Goal: Task Accomplishment & Management: Complete application form

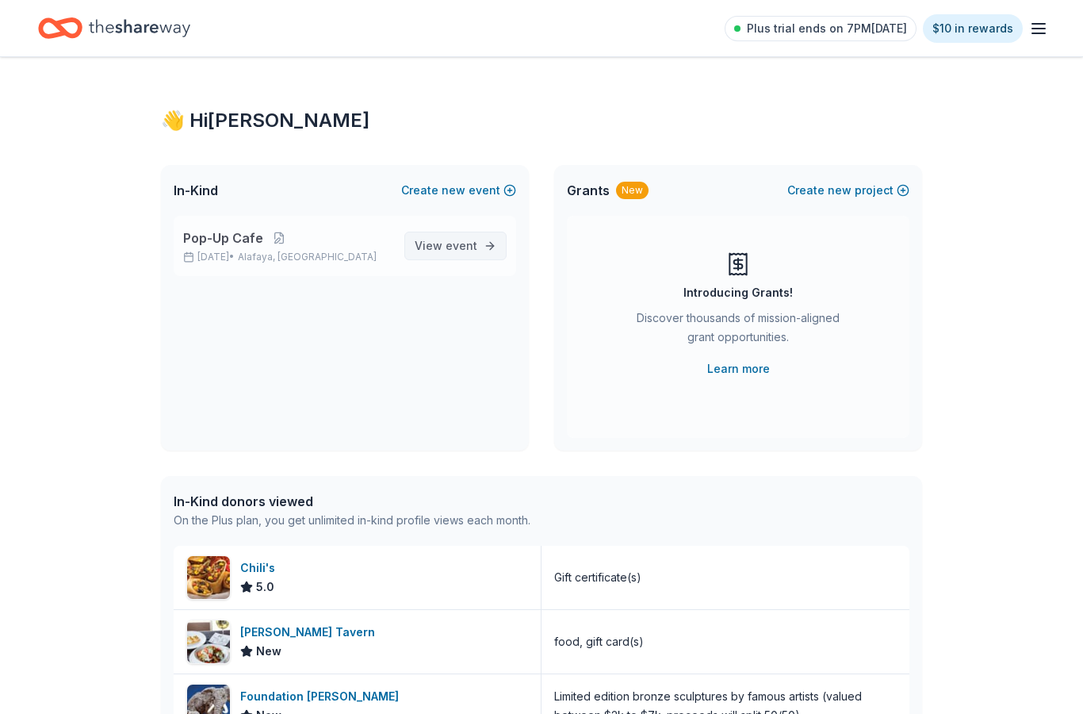
click at [495, 235] on link "View event" at bounding box center [455, 245] width 102 height 29
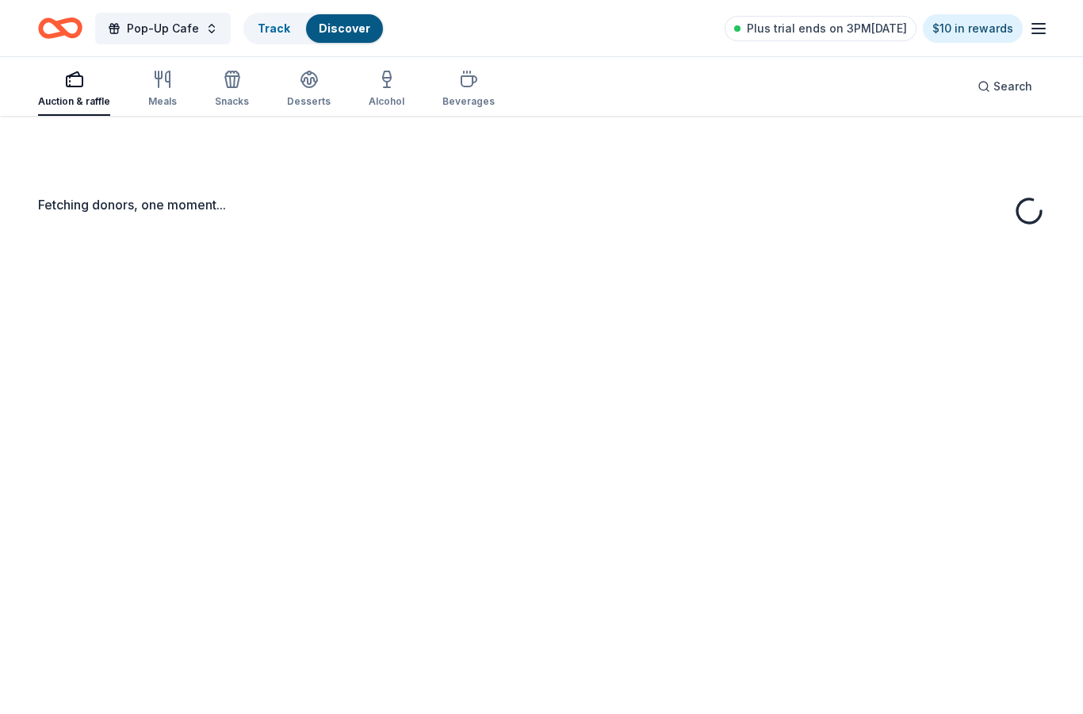
scroll to position [63, 0]
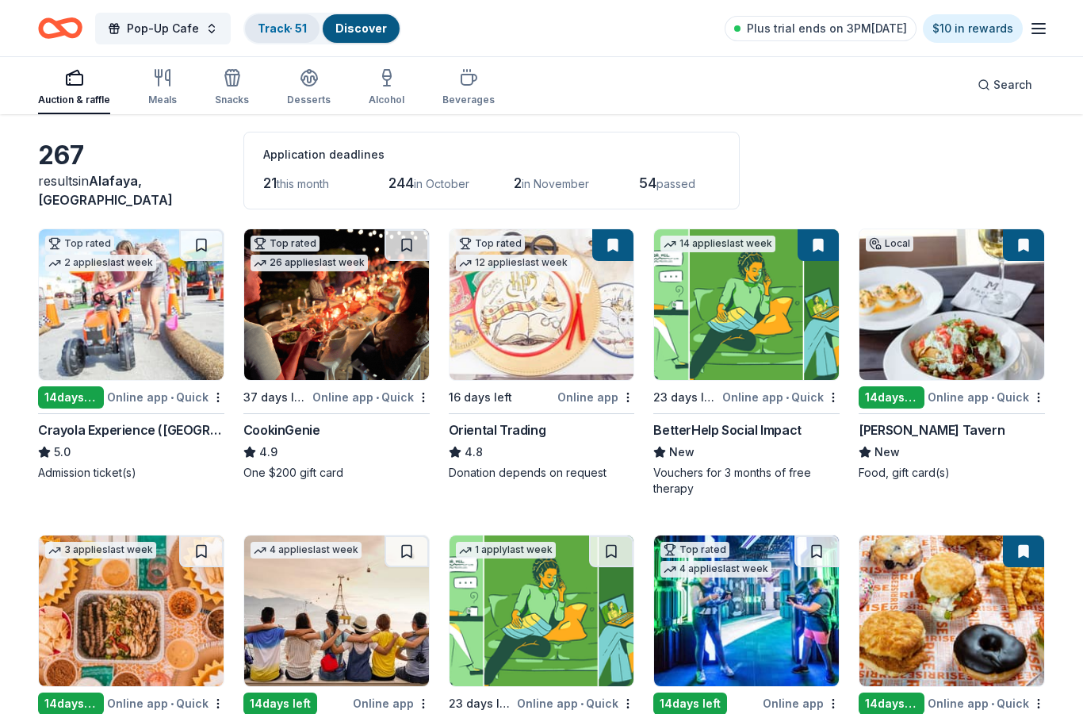
click at [295, 25] on link "Track · 51" at bounding box center [282, 27] width 49 height 13
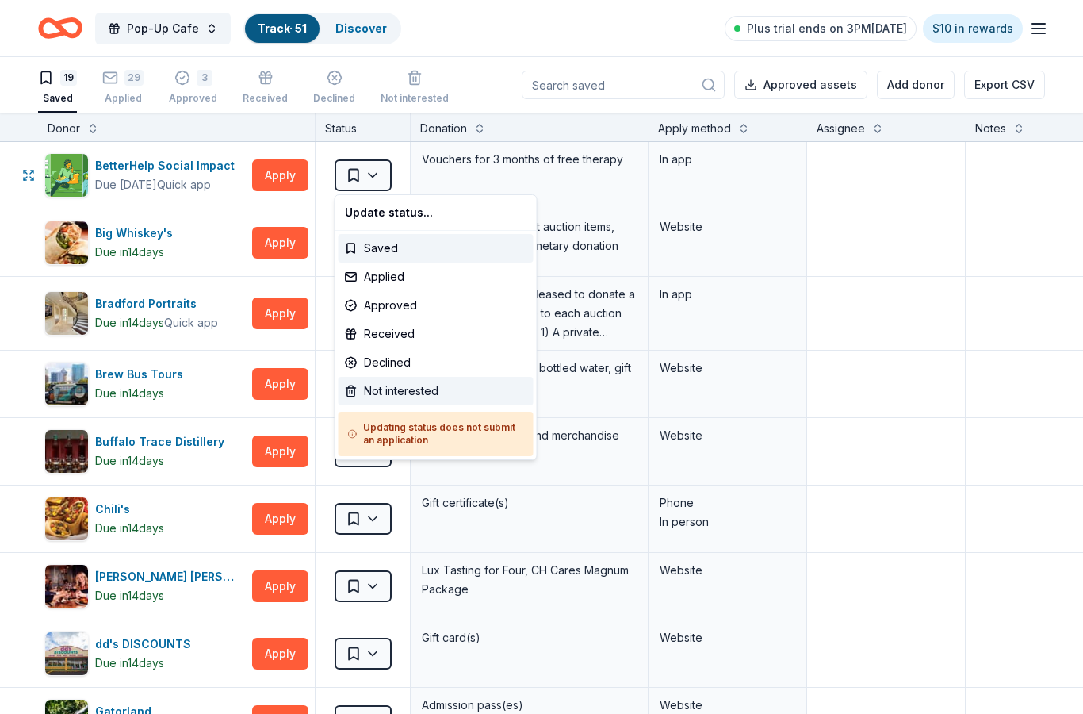
click at [431, 397] on div "Not interested" at bounding box center [436, 391] width 195 height 29
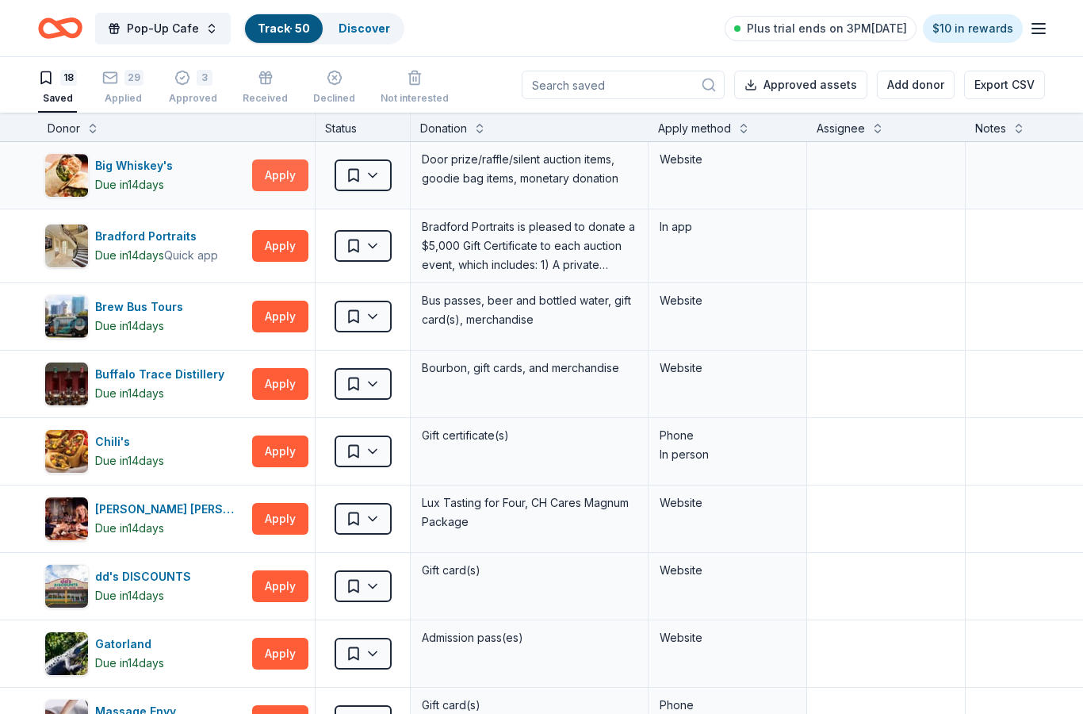
click at [293, 177] on button "Apply" at bounding box center [280, 175] width 56 height 32
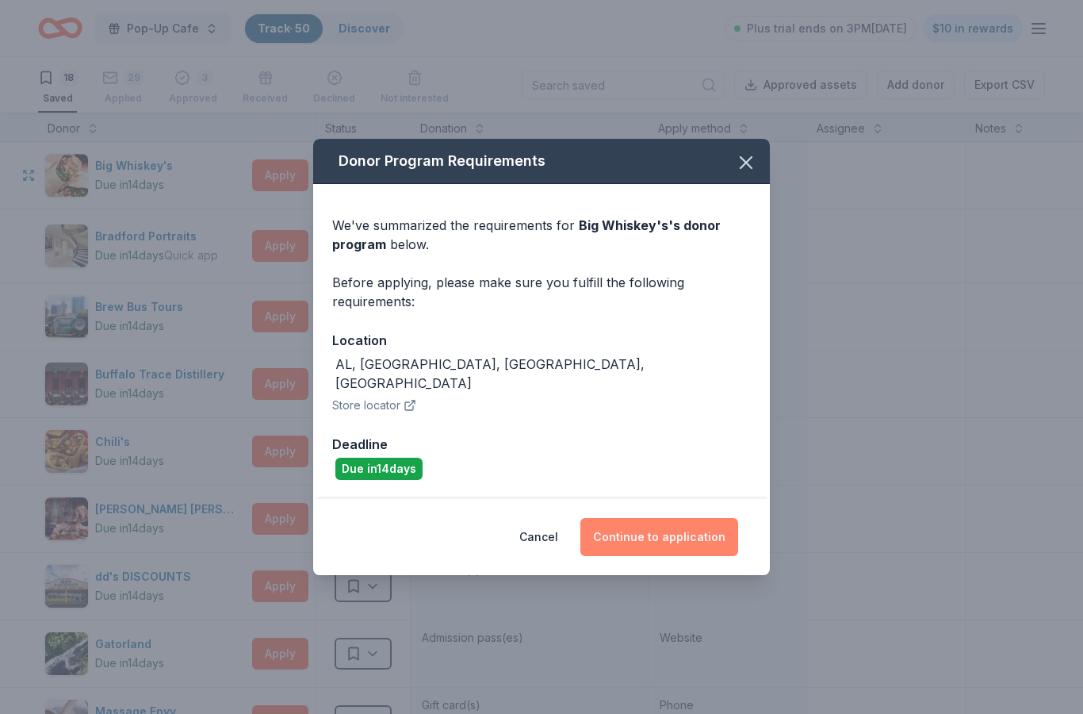
click at [713, 518] on button "Continue to application" at bounding box center [659, 537] width 158 height 38
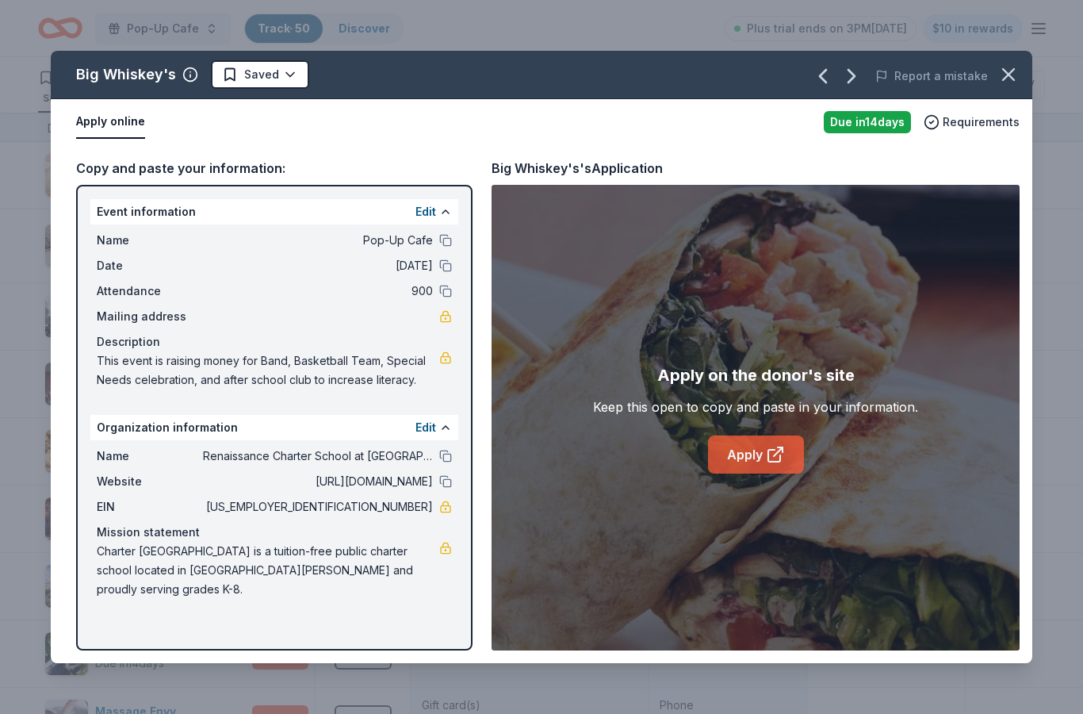
click at [779, 453] on icon at bounding box center [775, 454] width 19 height 19
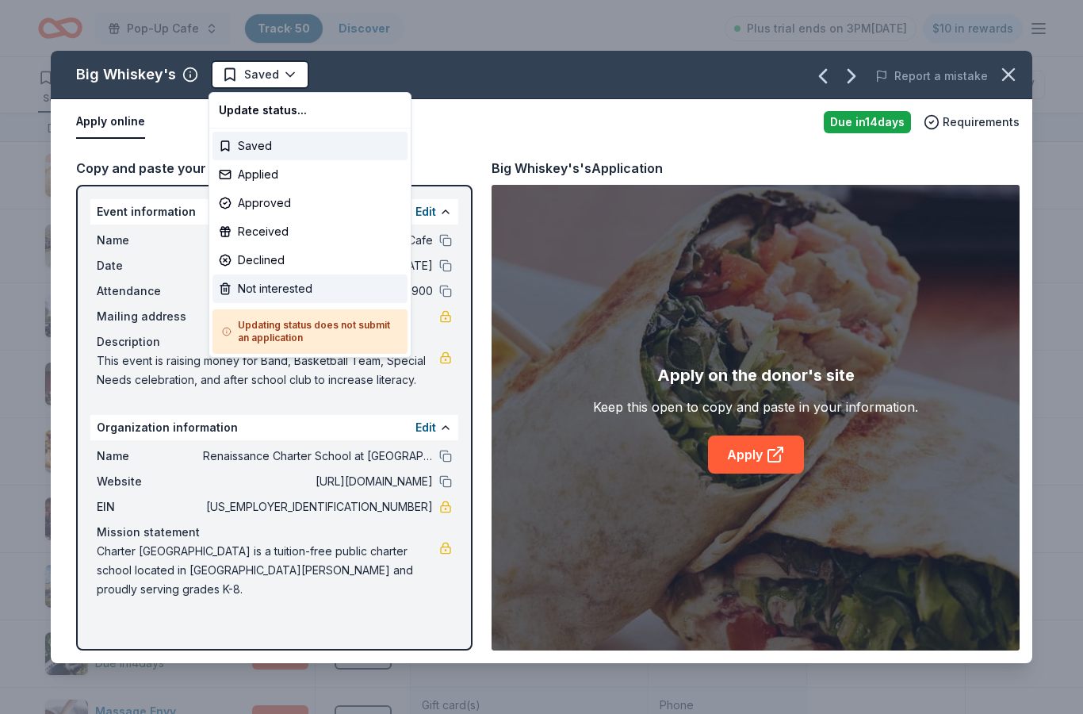
click at [327, 285] on div "Not interested" at bounding box center [309, 288] width 195 height 29
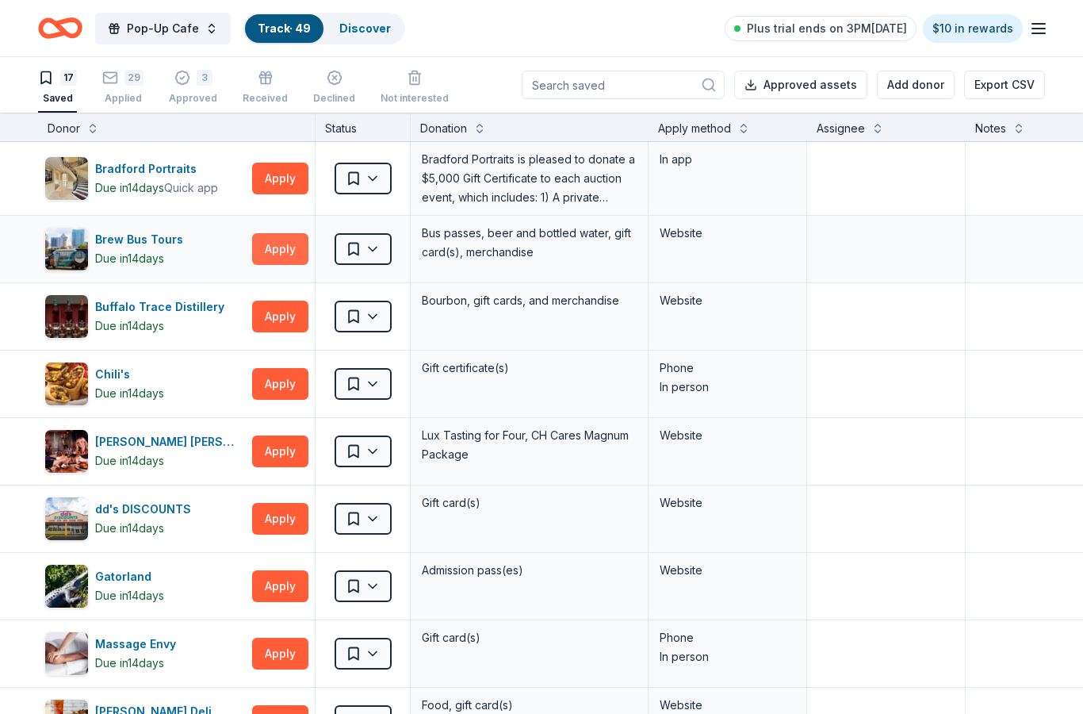
click at [287, 247] on button "Apply" at bounding box center [280, 249] width 56 height 32
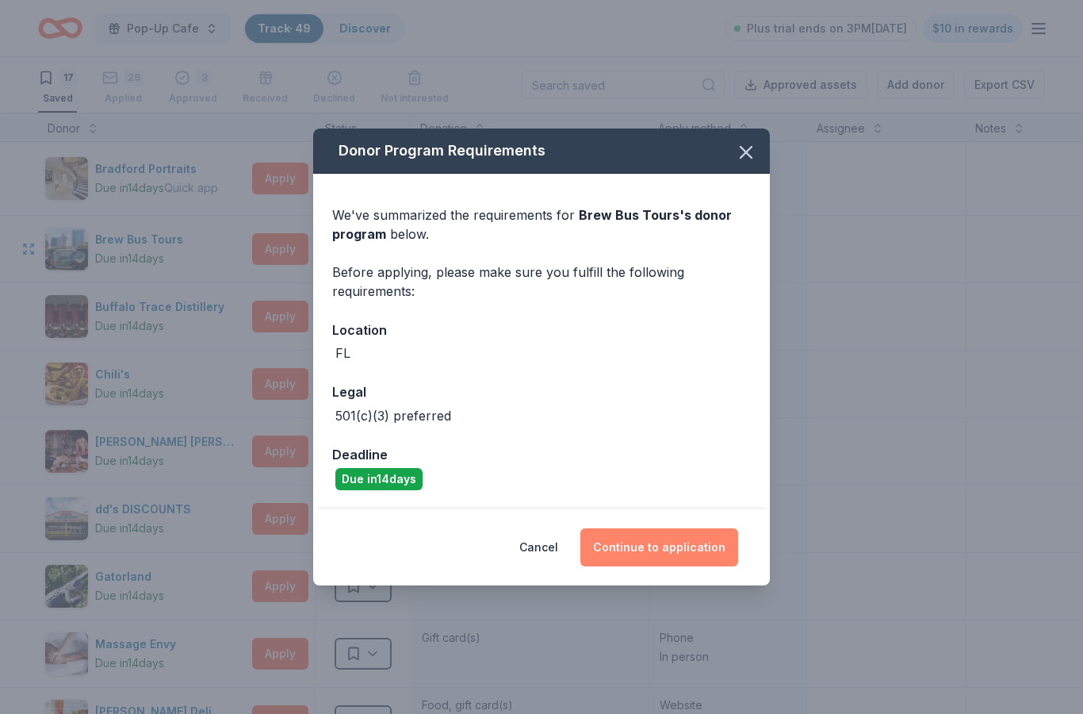
click at [634, 557] on button "Continue to application" at bounding box center [659, 547] width 158 height 38
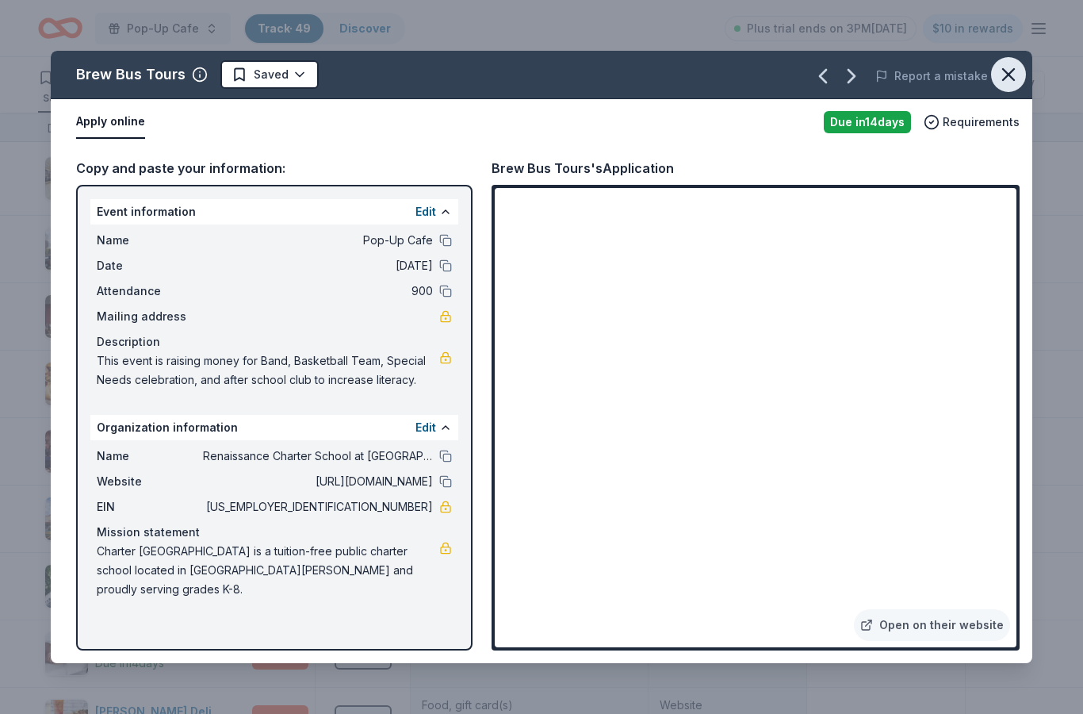
click at [1008, 79] on icon "button" at bounding box center [1008, 74] width 22 height 22
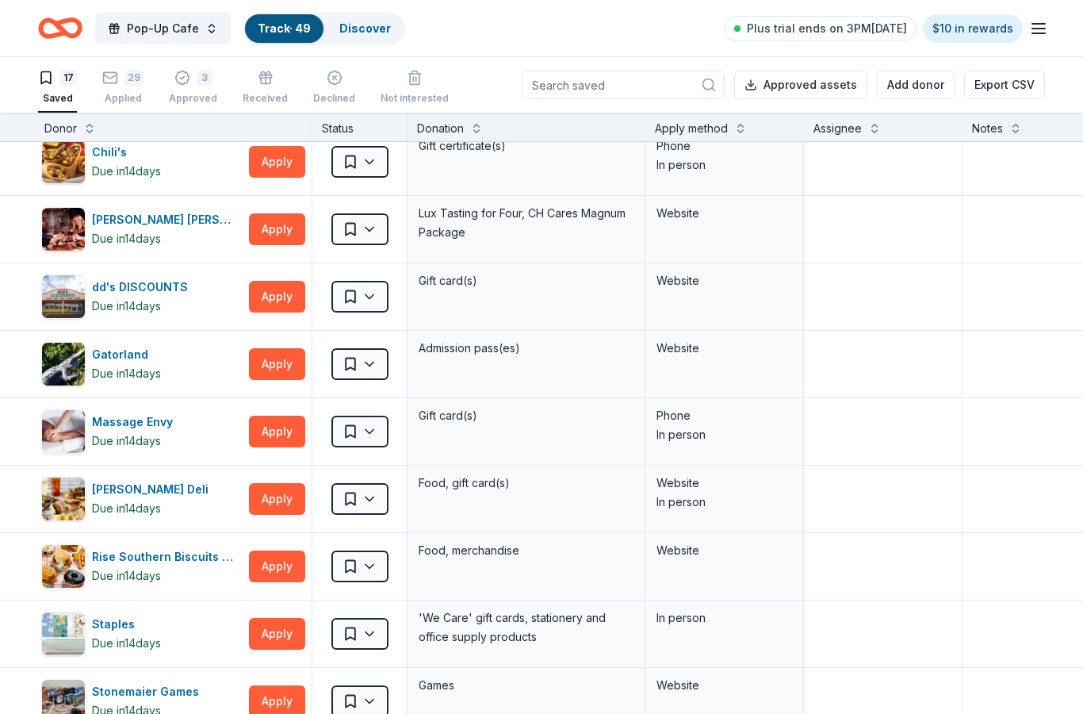
scroll to position [229, 12]
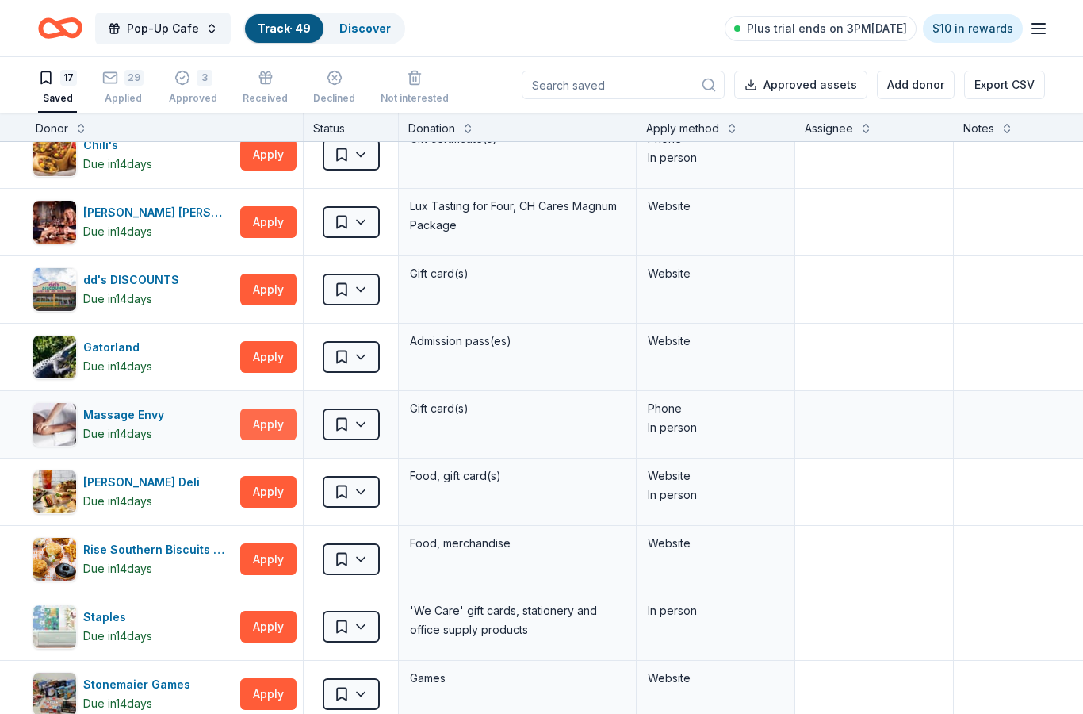
click at [267, 423] on button "Apply" at bounding box center [268, 424] width 56 height 32
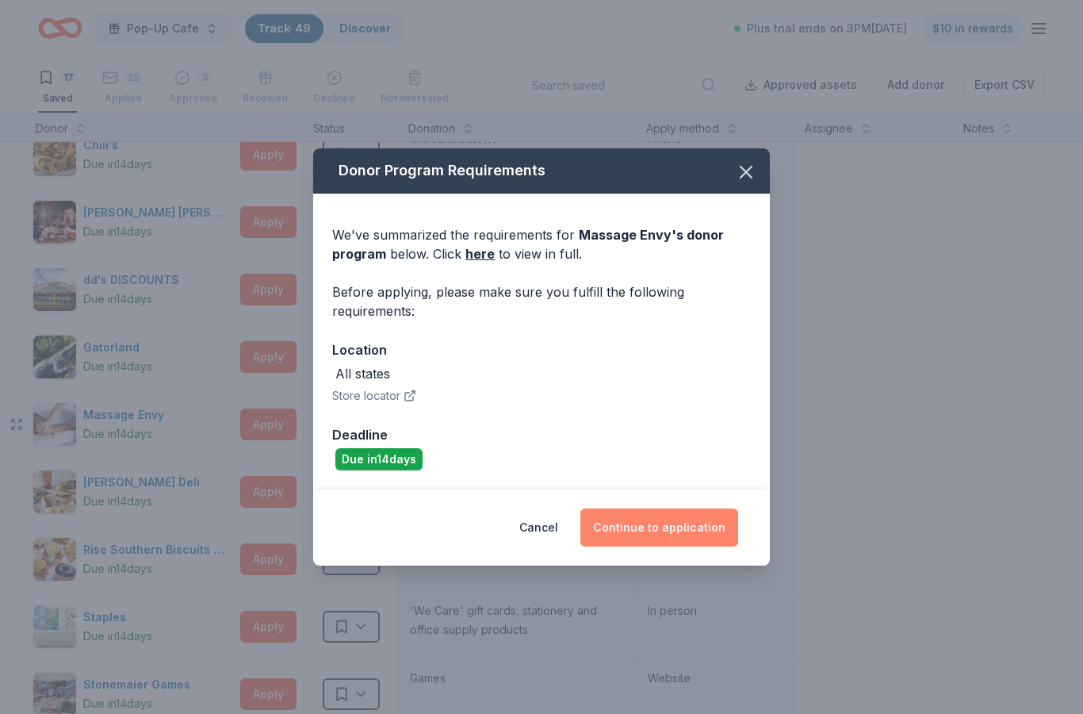
click at [639, 526] on button "Continue to application" at bounding box center [659, 527] width 158 height 38
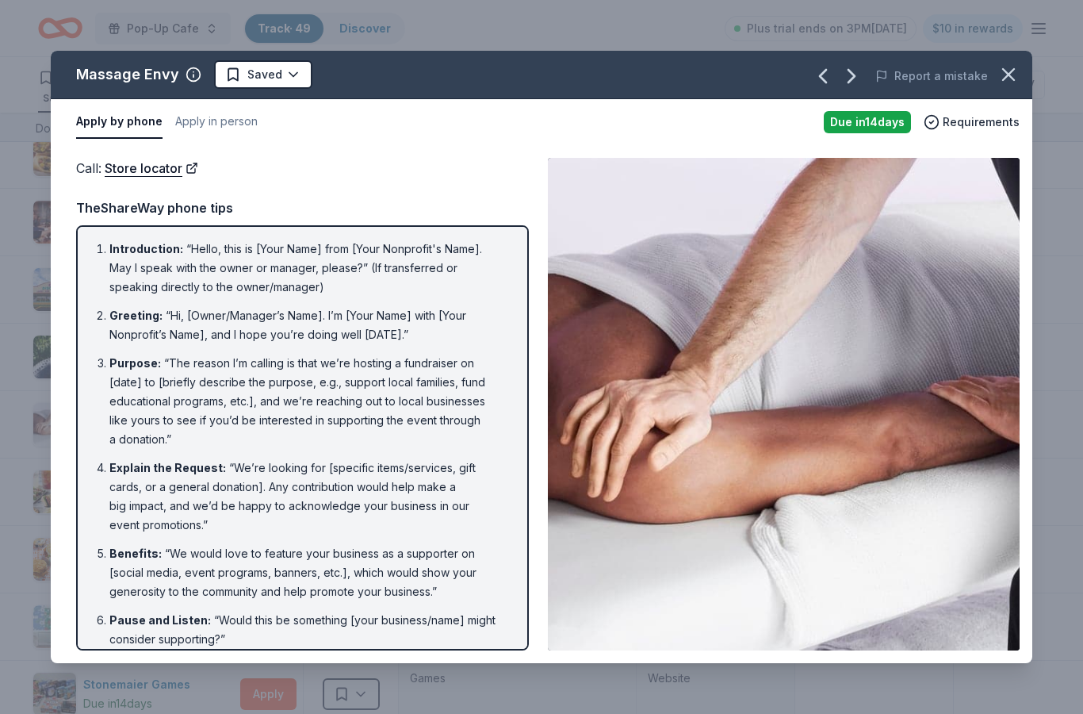
click at [999, 80] on icon "button" at bounding box center [1008, 74] width 22 height 22
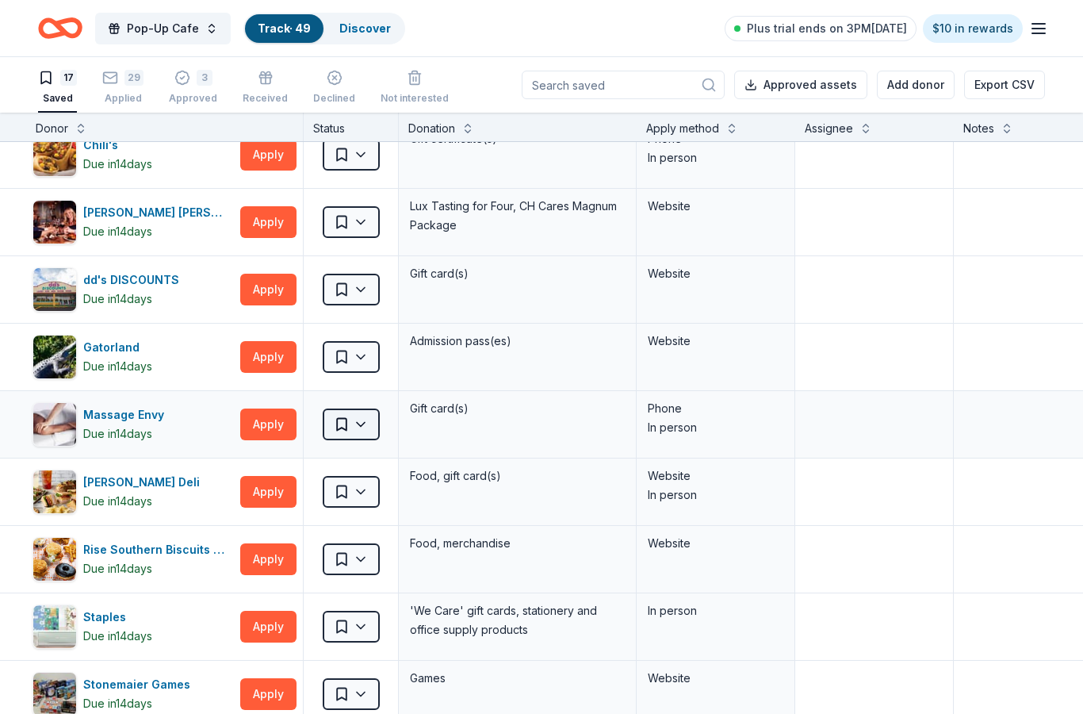
click at [377, 419] on button "Saved" at bounding box center [351, 424] width 57 height 32
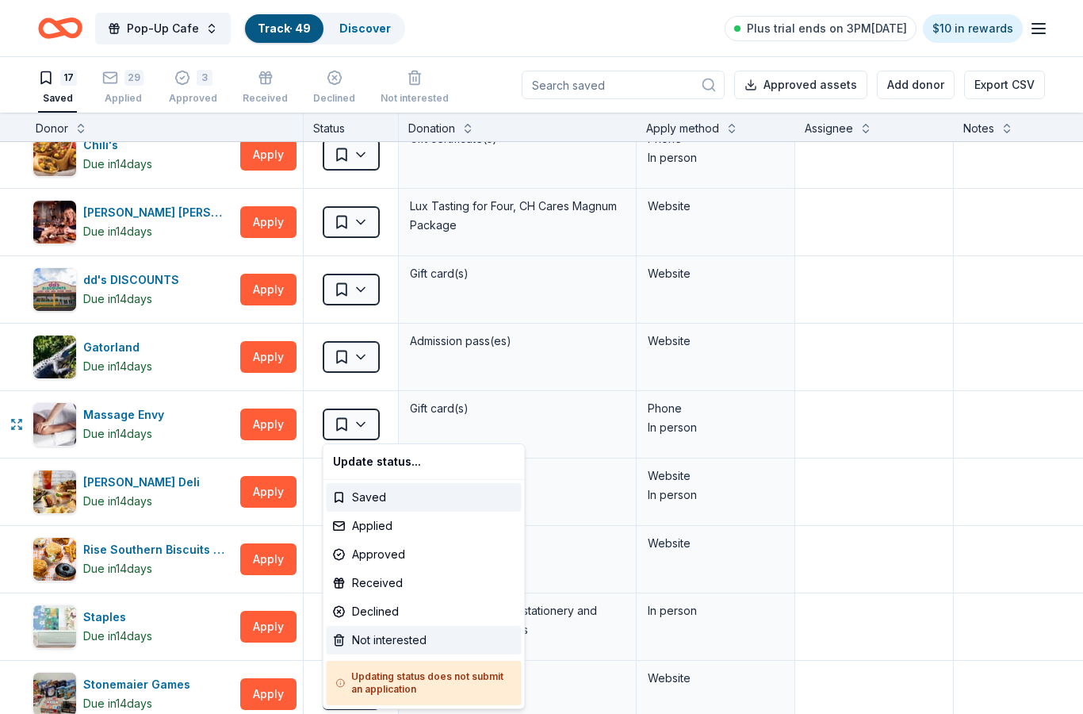
click at [416, 626] on div "Not interested" at bounding box center [424, 640] width 195 height 29
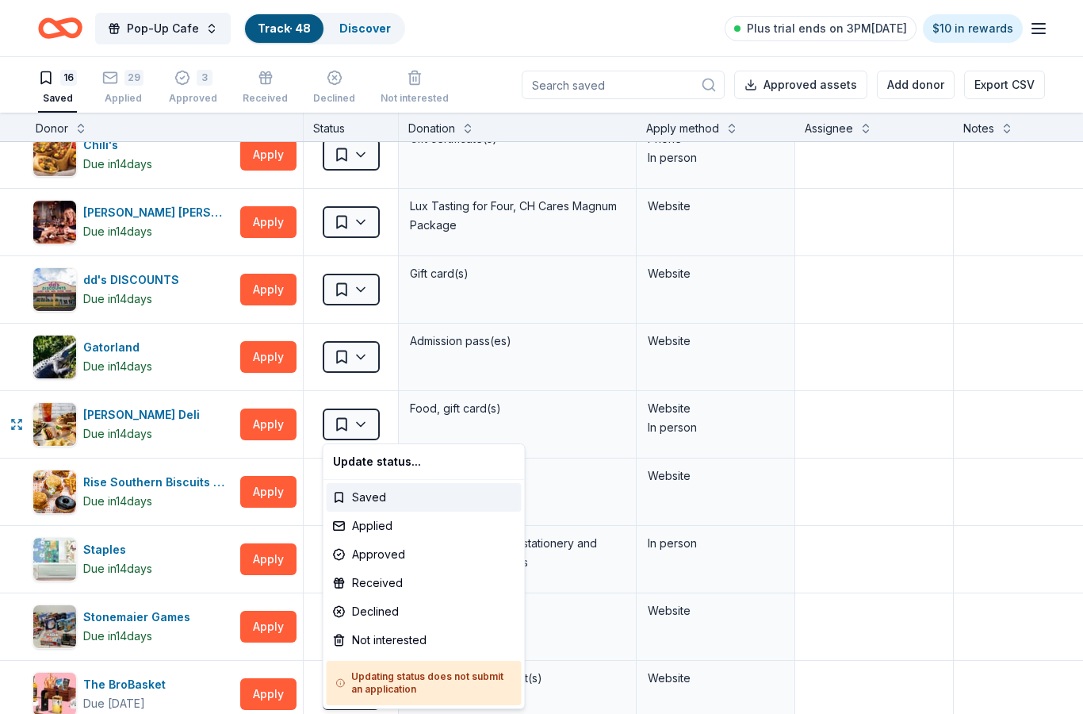
click at [288, 634] on html "Pop-Up Cafe Track · 48 Discover Plus trial ends on 3PM[DATE] $10 in rewards 16 …" at bounding box center [541, 357] width 1083 height 714
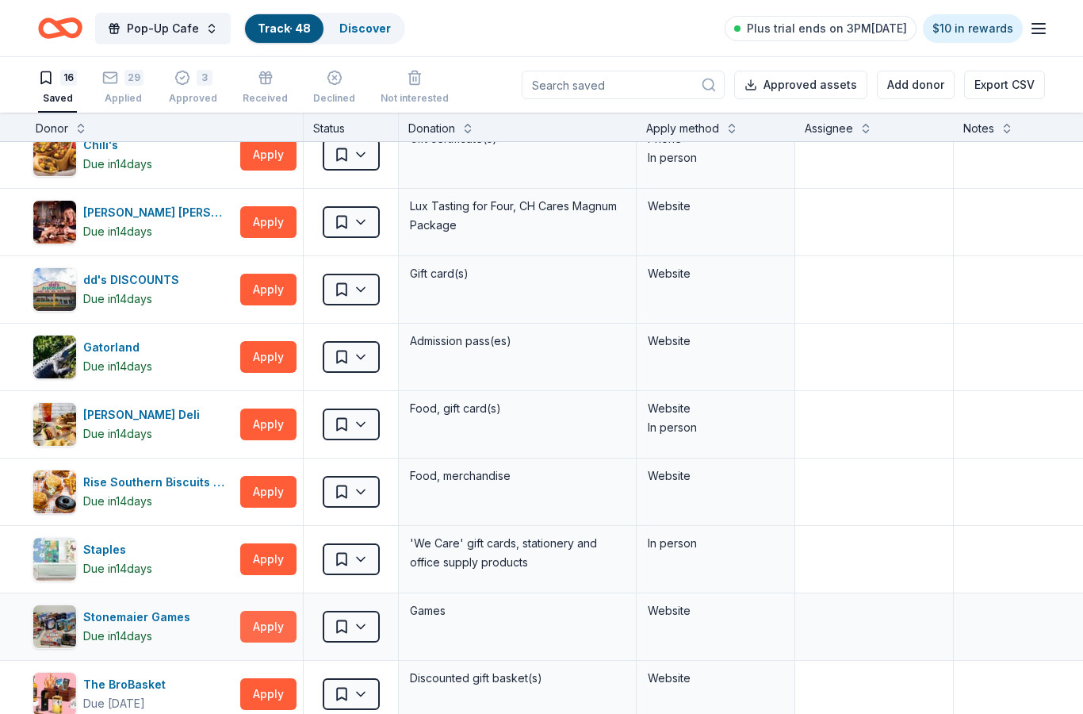
click at [277, 634] on button "Apply" at bounding box center [268, 626] width 56 height 32
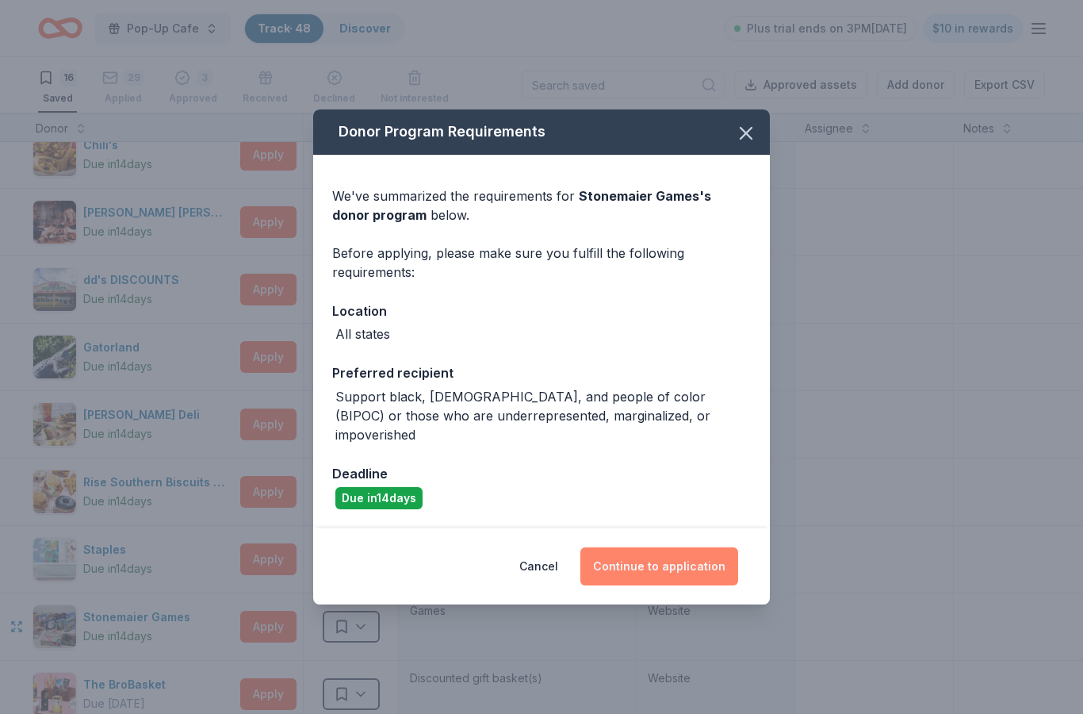
click at [632, 551] on button "Continue to application" at bounding box center [659, 566] width 158 height 38
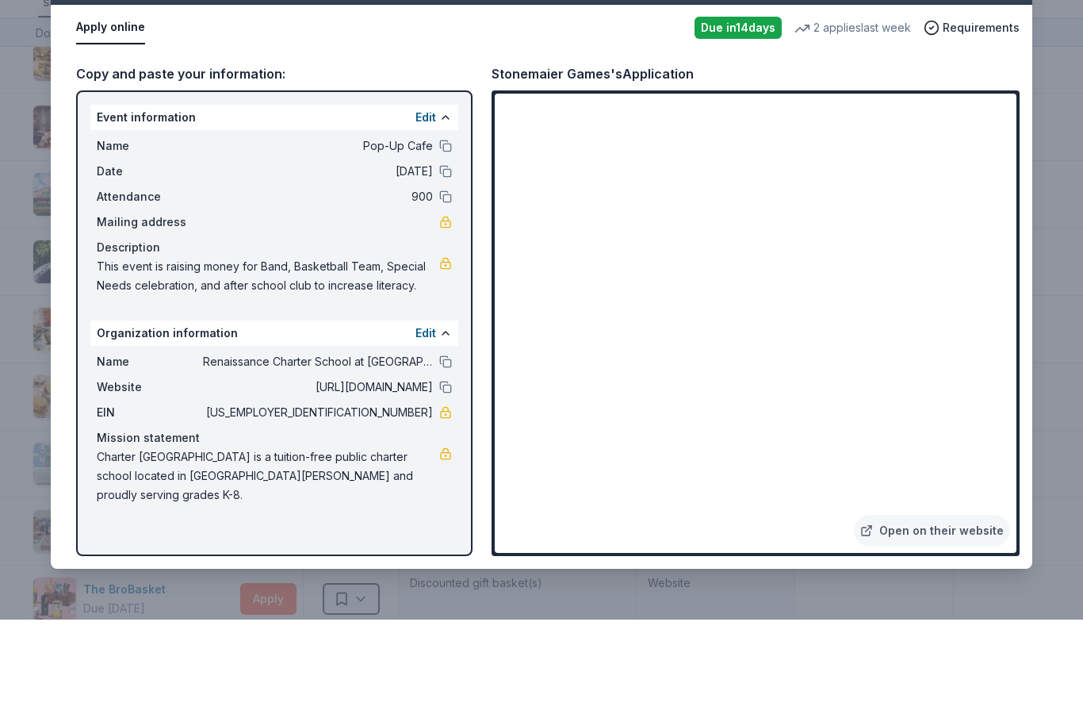
scroll to position [64, 0]
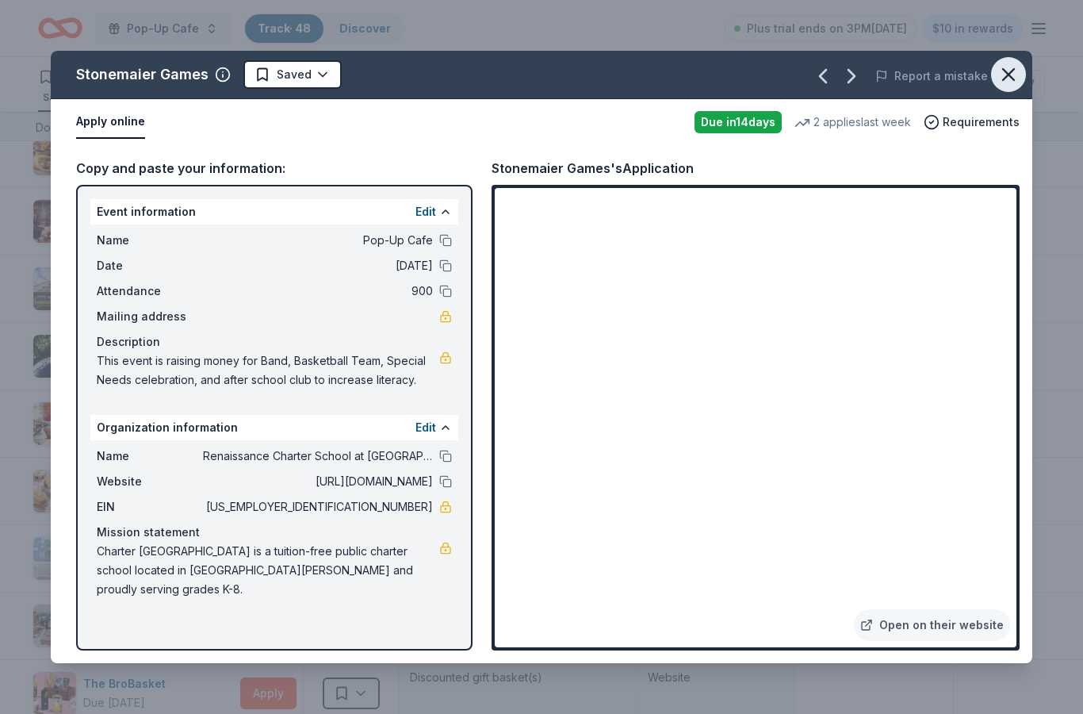
click at [1000, 79] on icon "button" at bounding box center [1008, 74] width 22 height 22
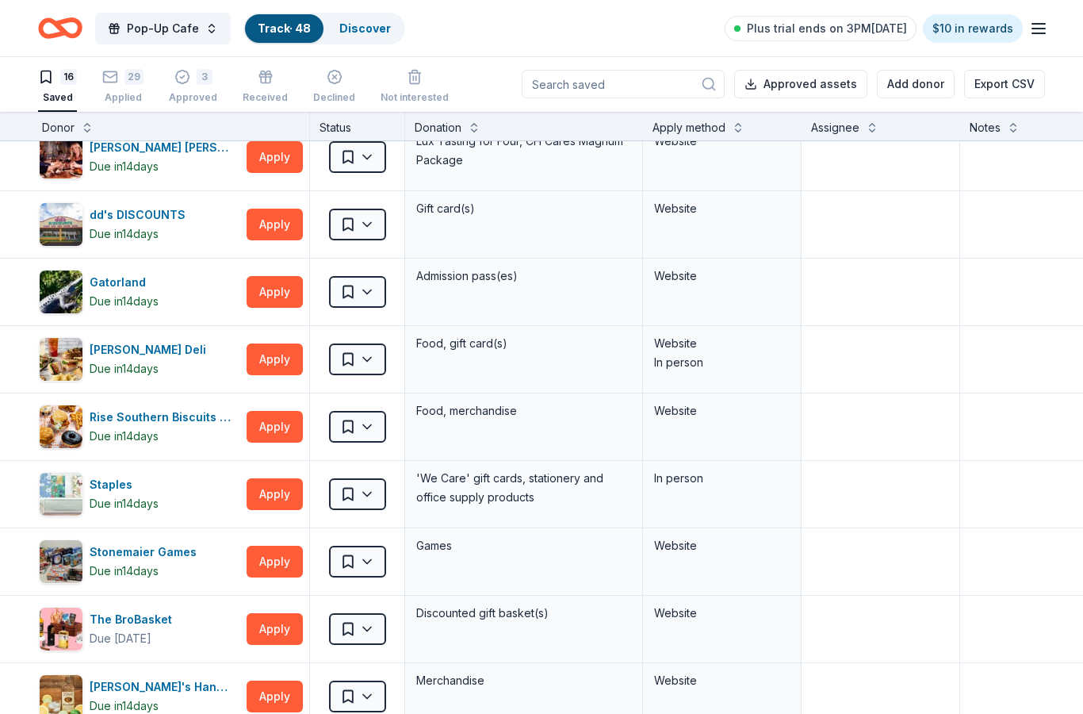
scroll to position [298, 2]
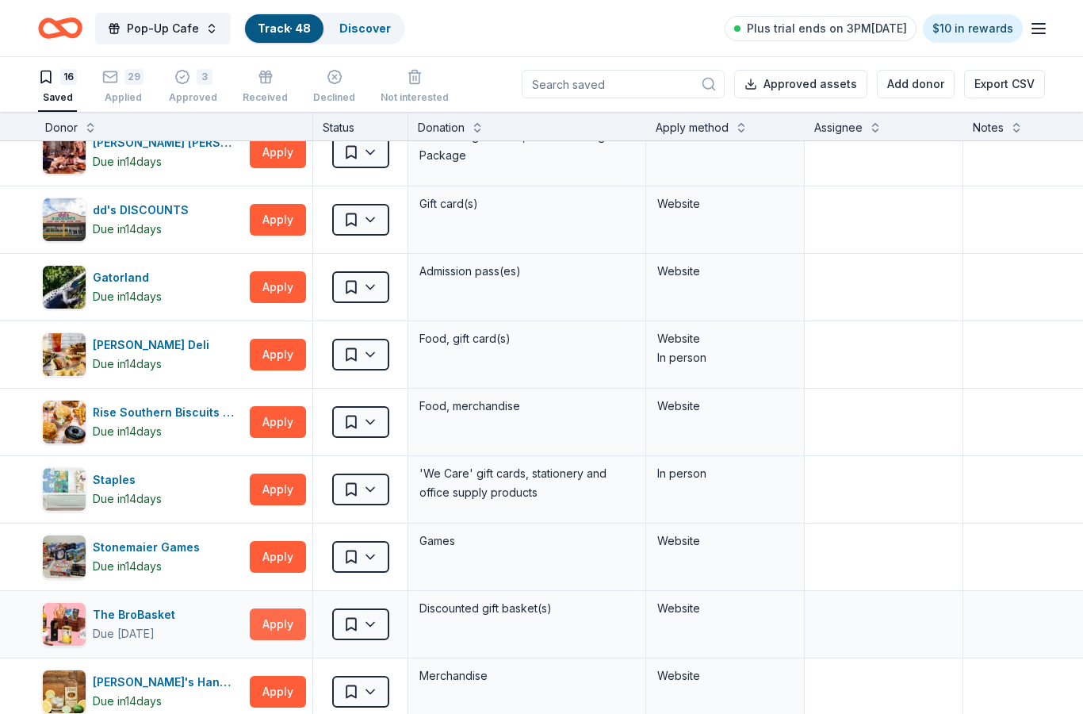
click at [280, 608] on button "Apply" at bounding box center [278, 624] width 56 height 32
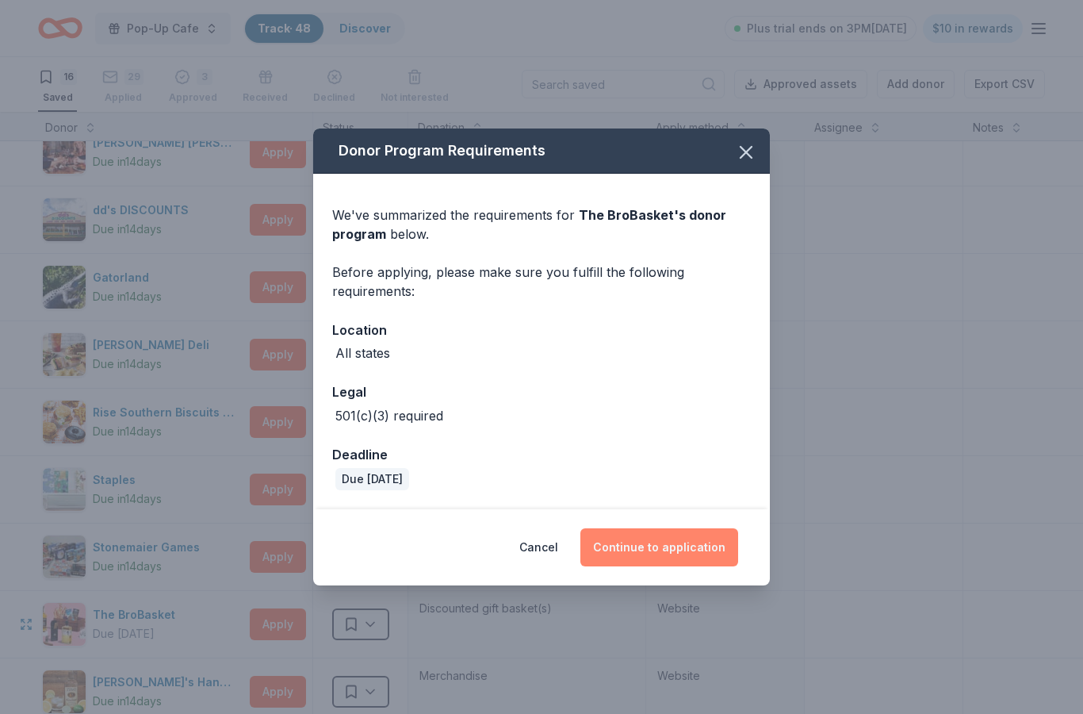
click at [663, 548] on button "Continue to application" at bounding box center [659, 547] width 158 height 38
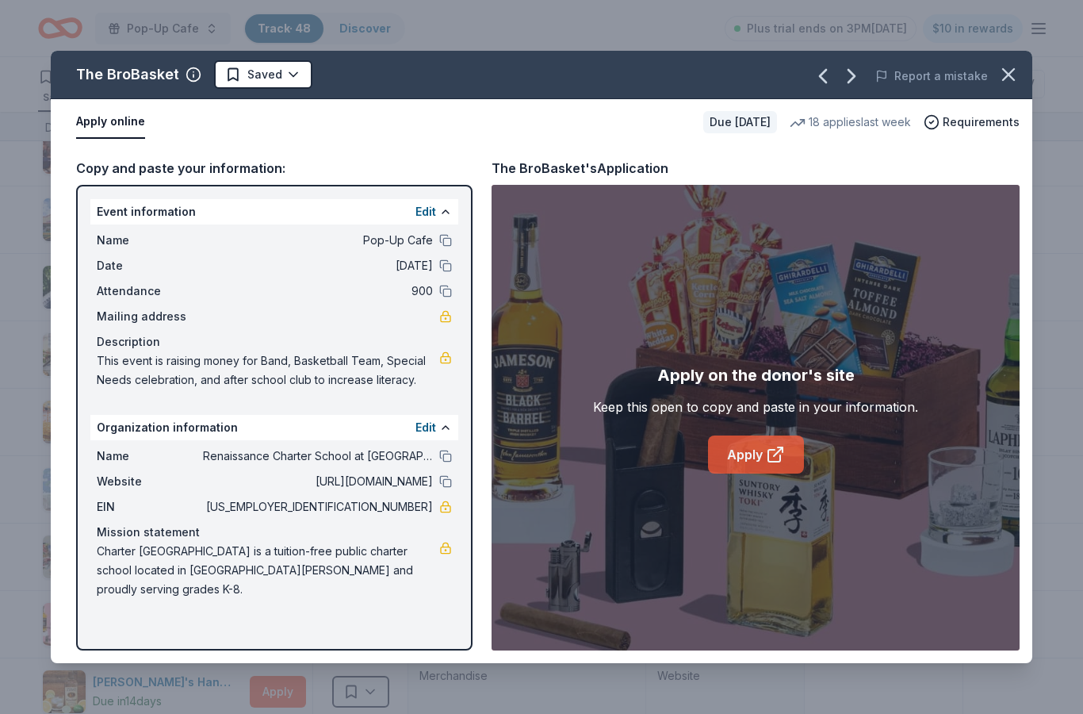
click at [763, 445] on link "Apply" at bounding box center [756, 454] width 96 height 38
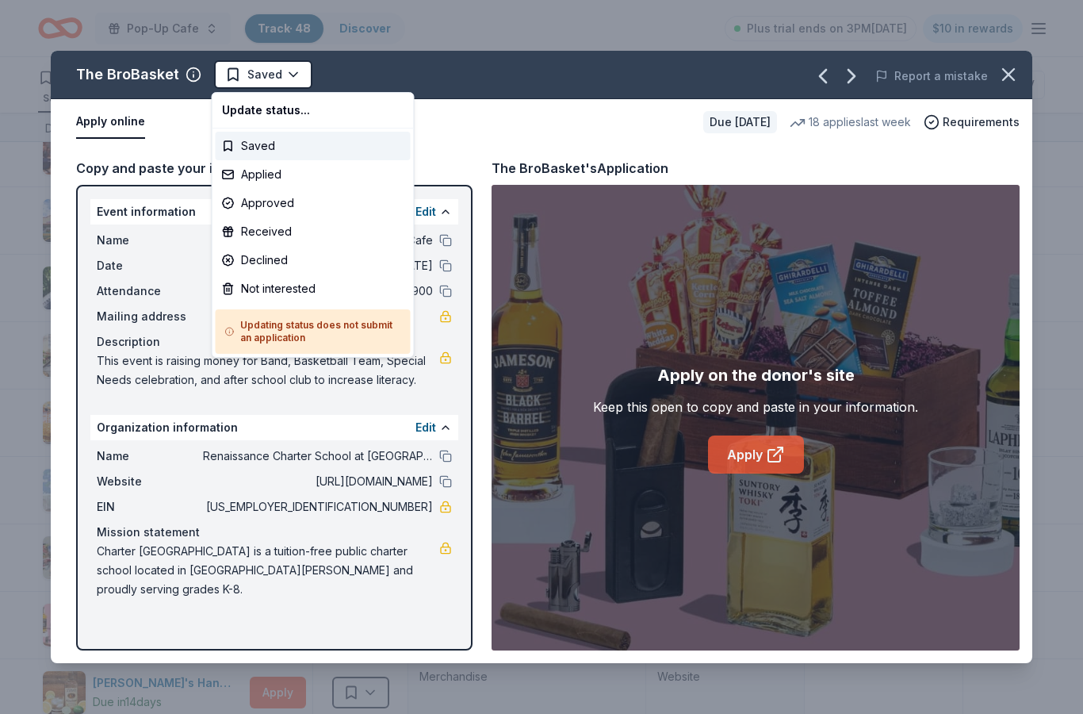
scroll to position [0, 0]
click at [291, 179] on div "Applied" at bounding box center [313, 174] width 195 height 29
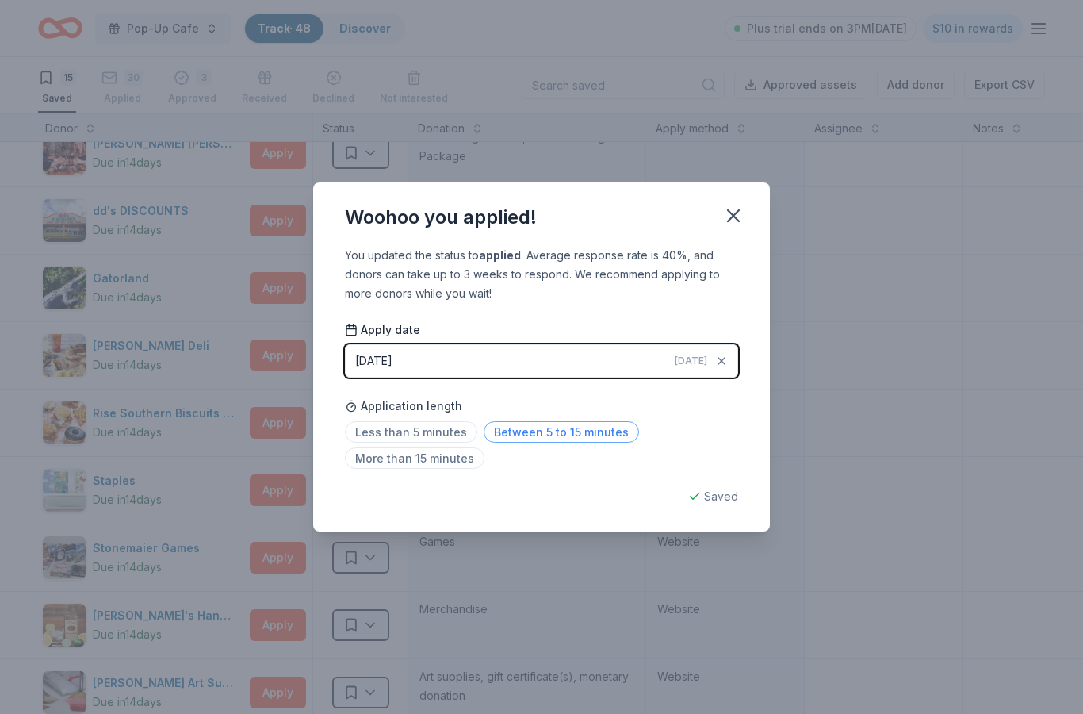
click at [554, 424] on span "Between 5 to 15 minutes" at bounding box center [561, 431] width 155 height 21
click at [739, 216] on icon "button" at bounding box center [733, 216] width 22 height 22
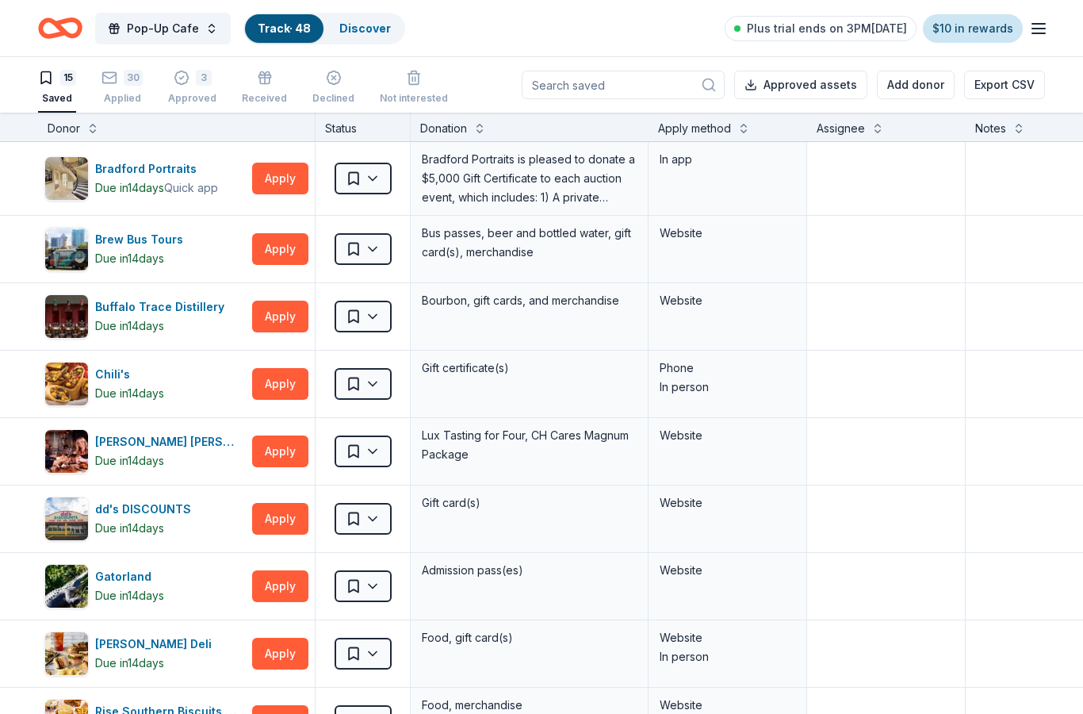
click at [971, 25] on link "$10 in rewards" at bounding box center [973, 28] width 100 height 29
click at [1041, 33] on line "button" at bounding box center [1038, 33] width 13 height 0
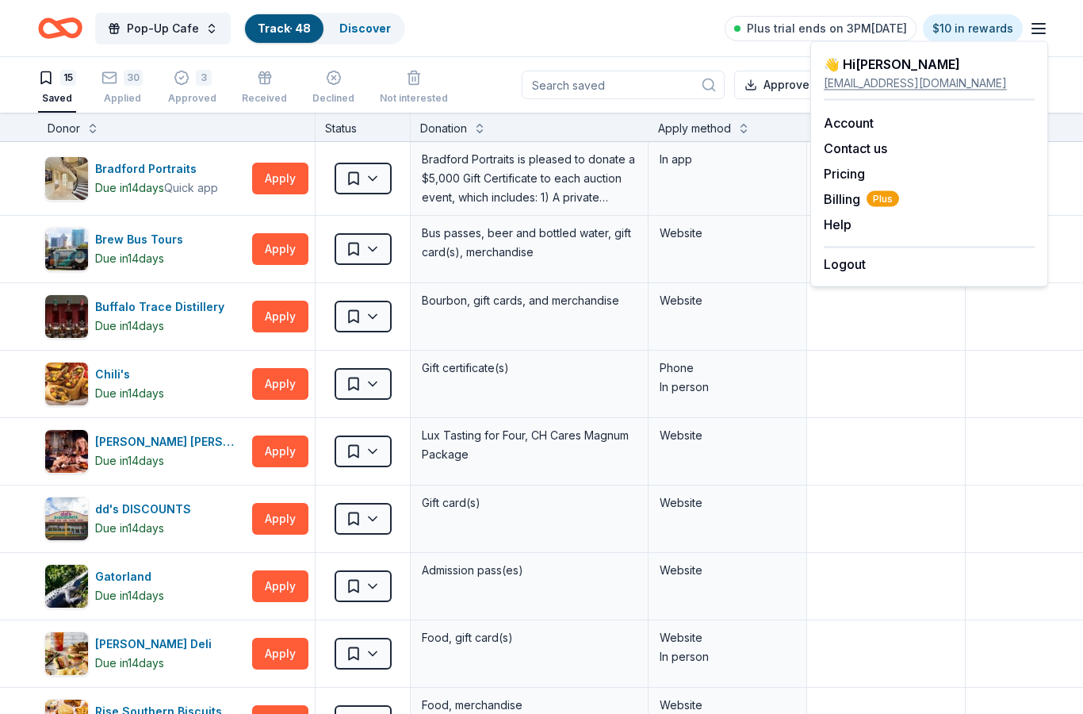
click at [71, 31] on icon "Home" at bounding box center [60, 28] width 44 height 37
